Goal: Find specific page/section: Find specific page/section

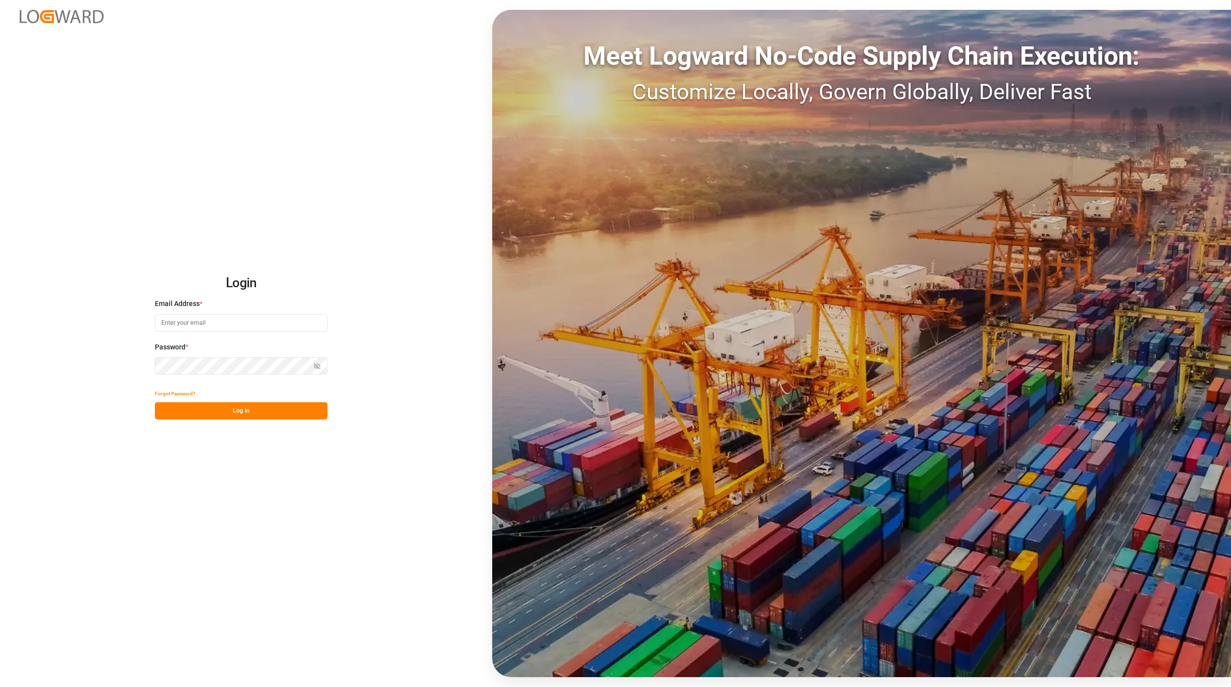
type input "[EMAIL_ADDRESS][PERSON_NAME][DOMAIN_NAME]"
click at [225, 402] on button "Log In" at bounding box center [241, 410] width 173 height 17
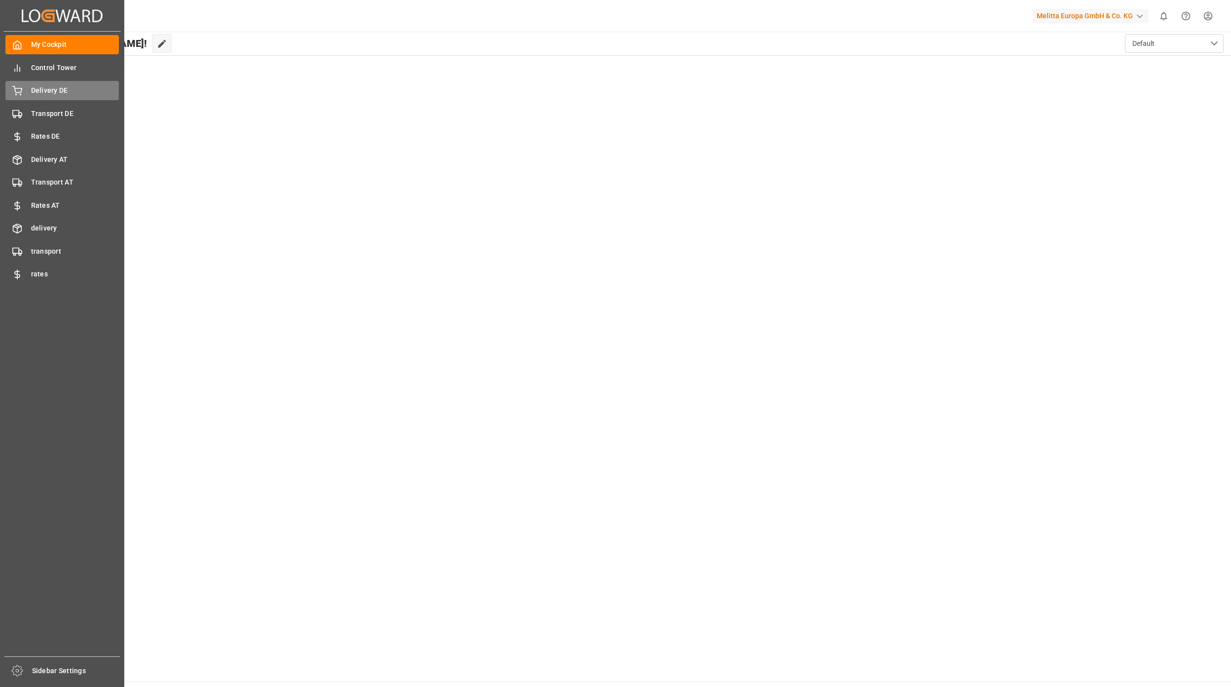
click at [57, 93] on span "Delivery DE" at bounding box center [75, 90] width 88 height 10
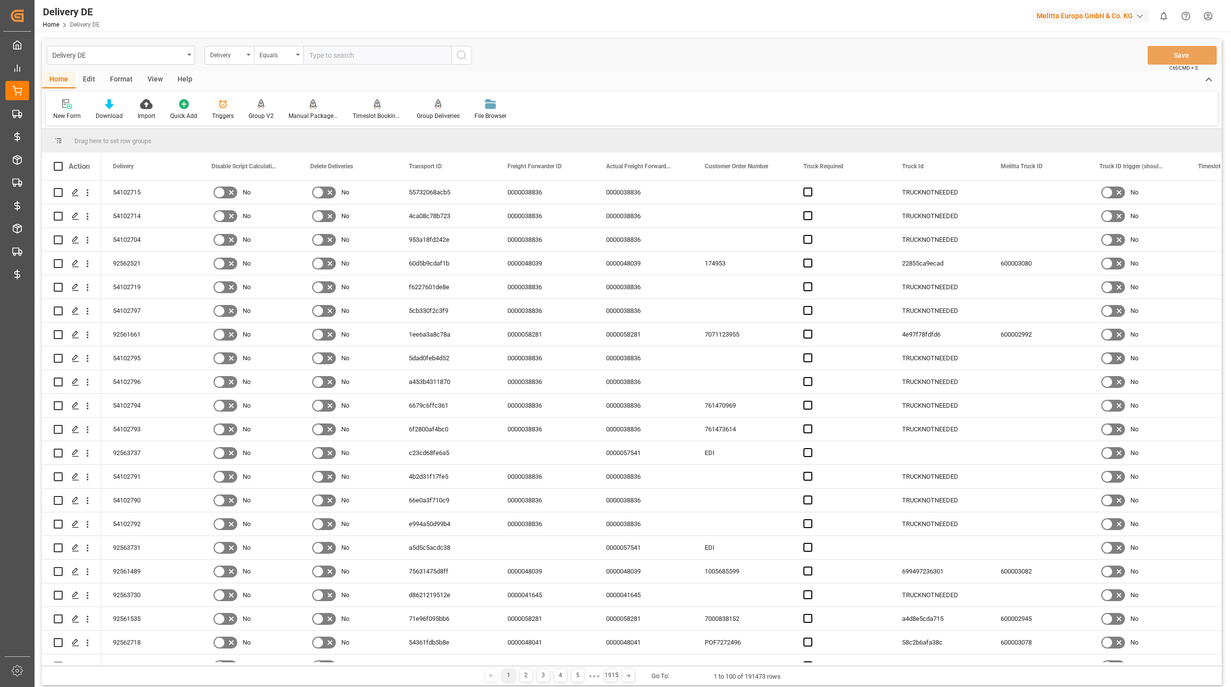
click at [804, 50] on div "Delivery DE Delivery Equals Save Ctrl/CMD + S" at bounding box center [632, 55] width 1180 height 33
